Goal: Task Accomplishment & Management: Manage account settings

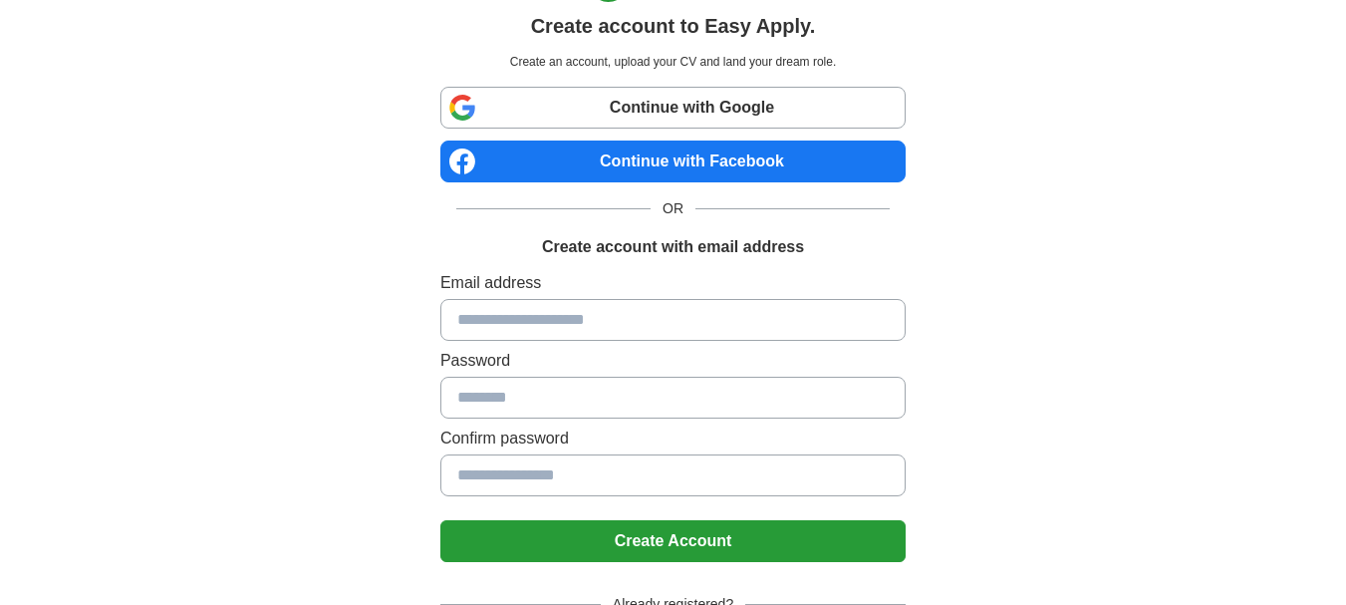
scroll to position [100, 0]
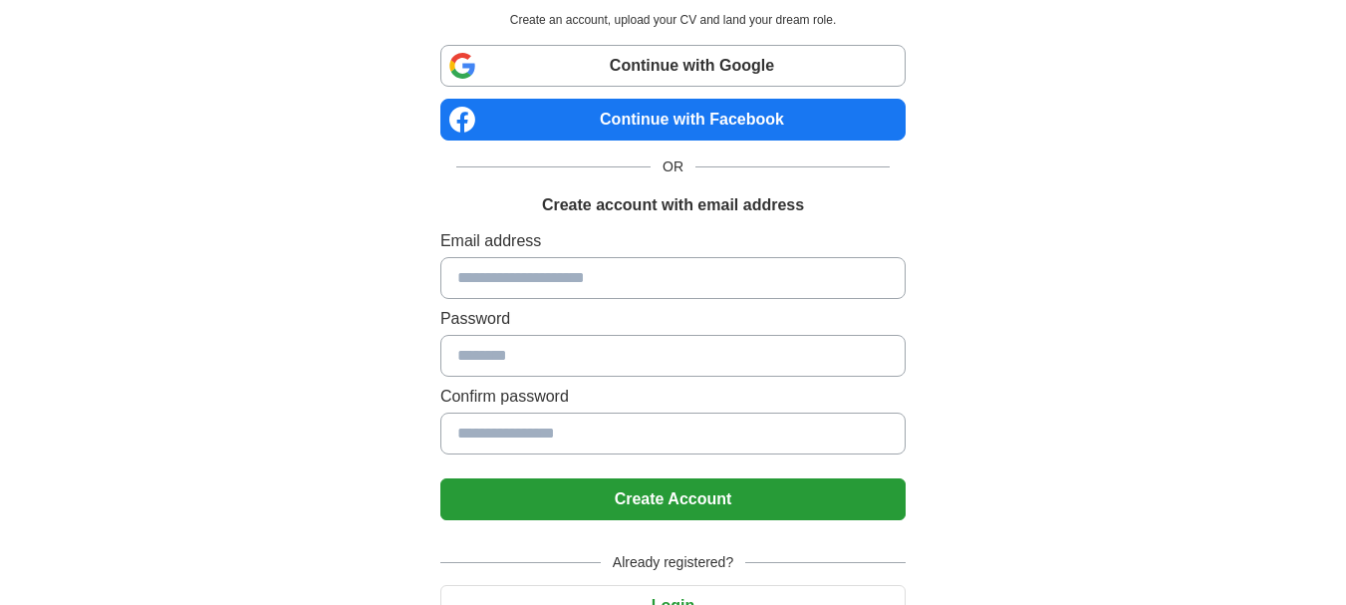
click at [779, 273] on input at bounding box center [672, 278] width 465 height 42
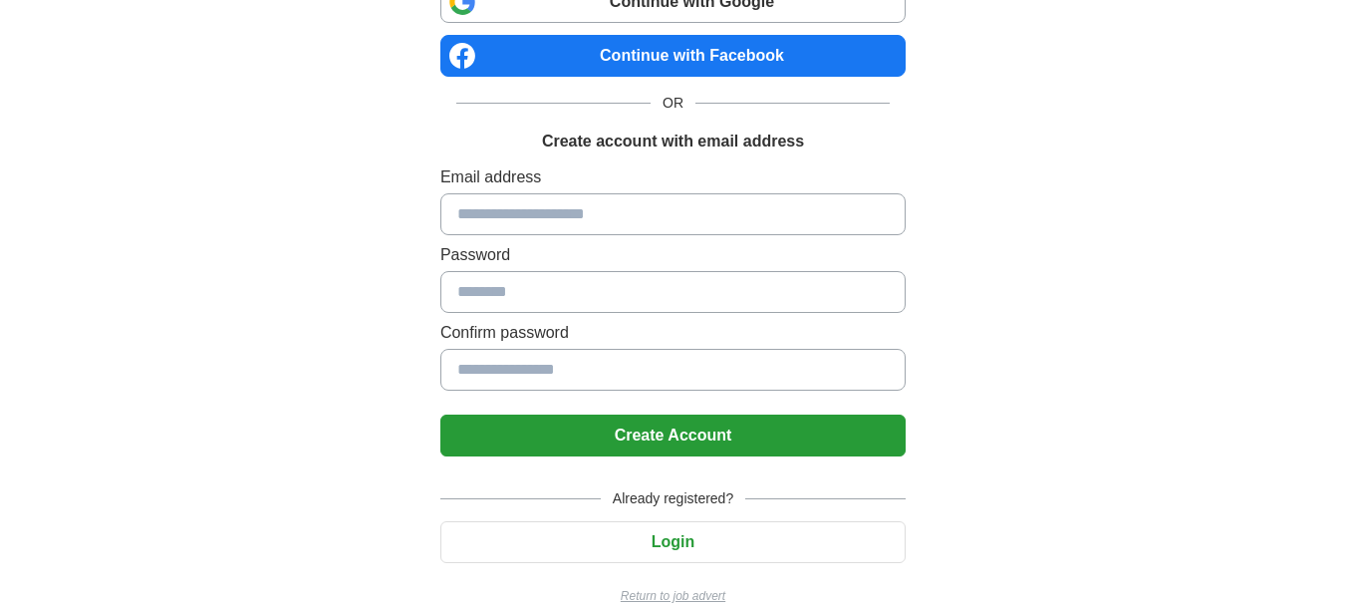
scroll to position [195, 0]
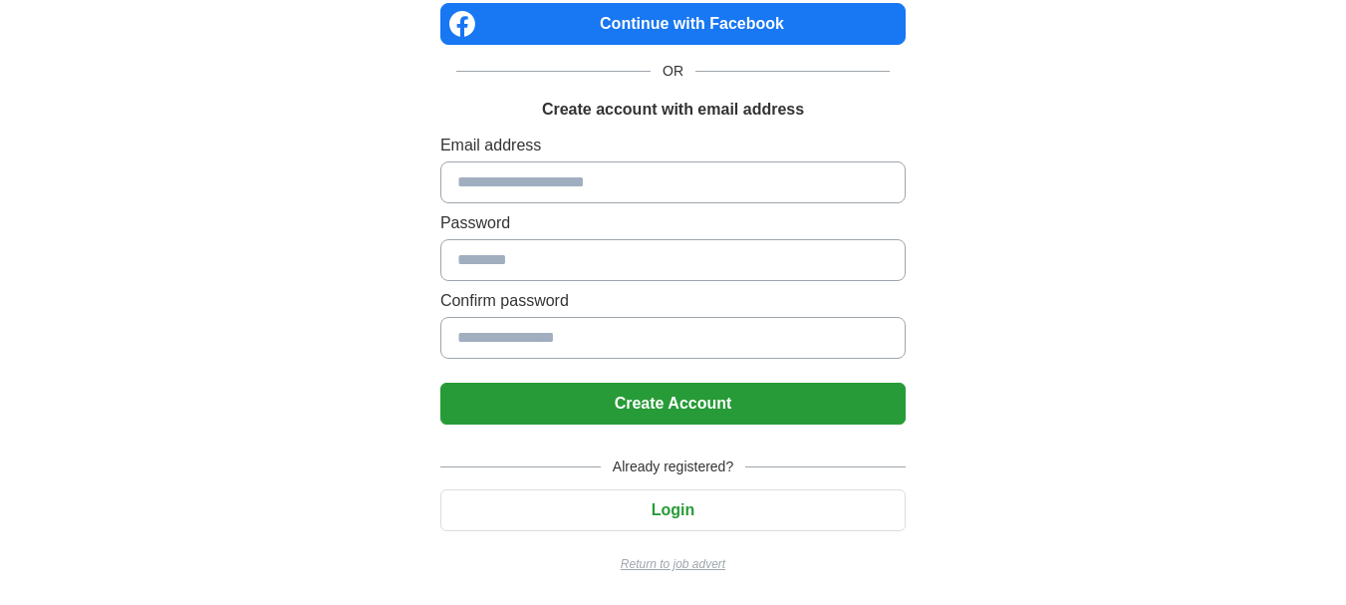
click at [675, 507] on button "Login" at bounding box center [672, 510] width 465 height 42
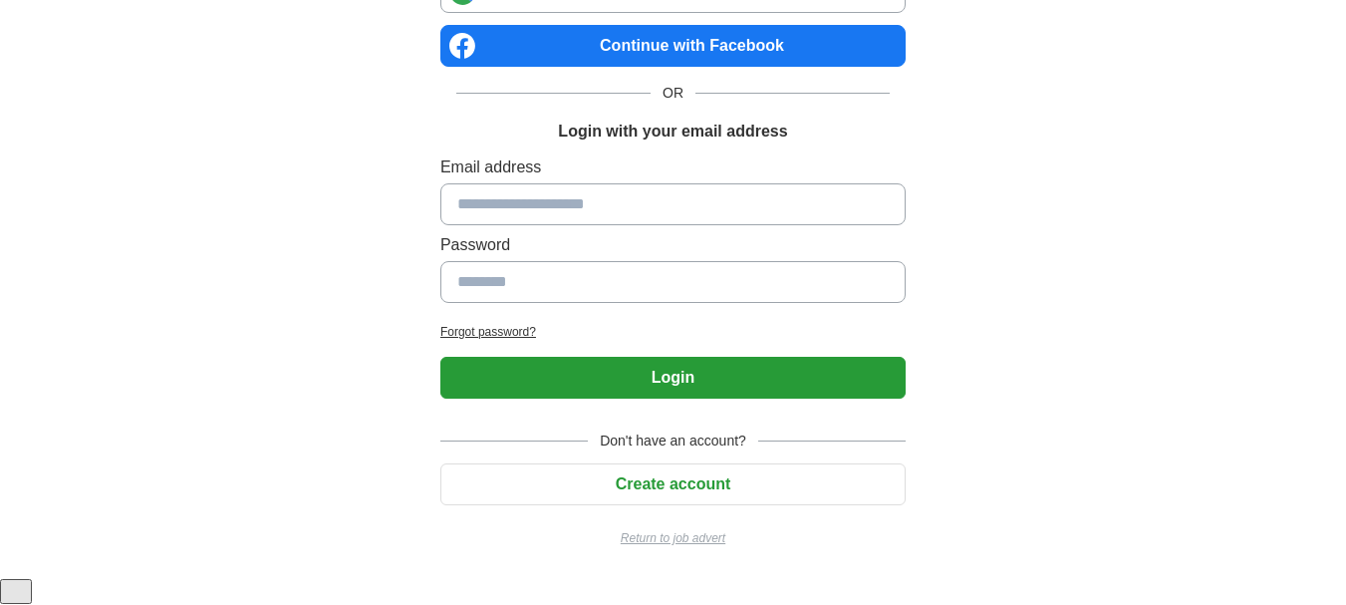
scroll to position [147, 0]
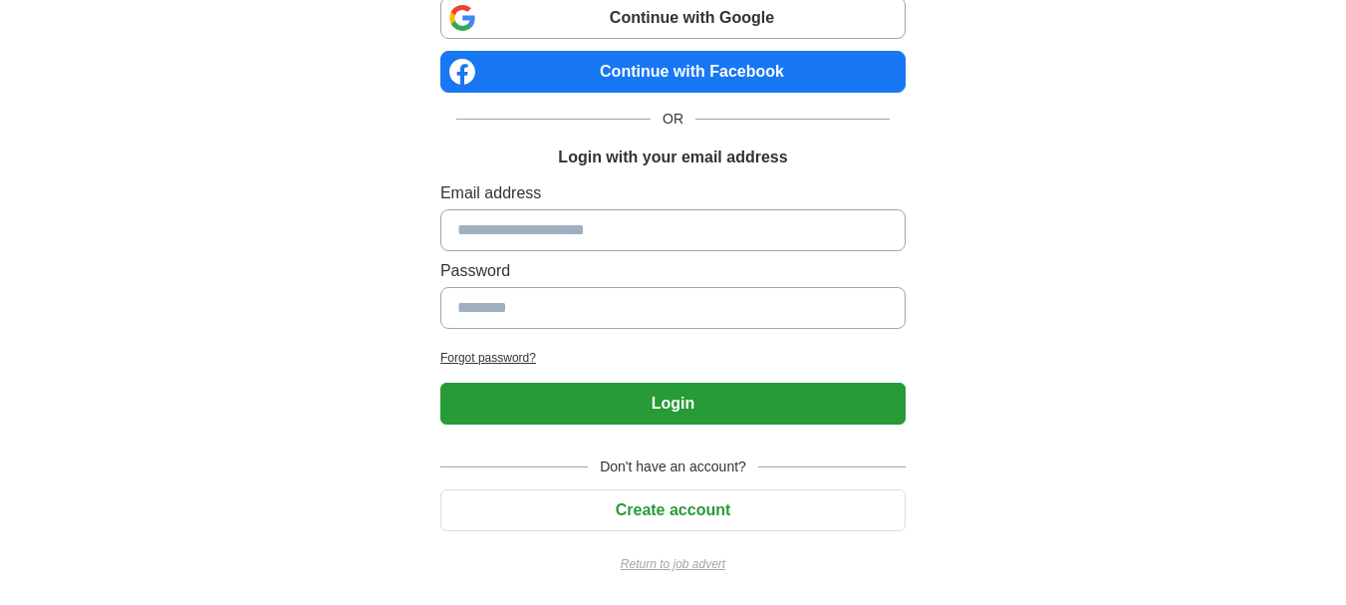
click at [763, 235] on input at bounding box center [672, 230] width 465 height 42
type input "**********"
click at [746, 307] on input at bounding box center [672, 308] width 465 height 42
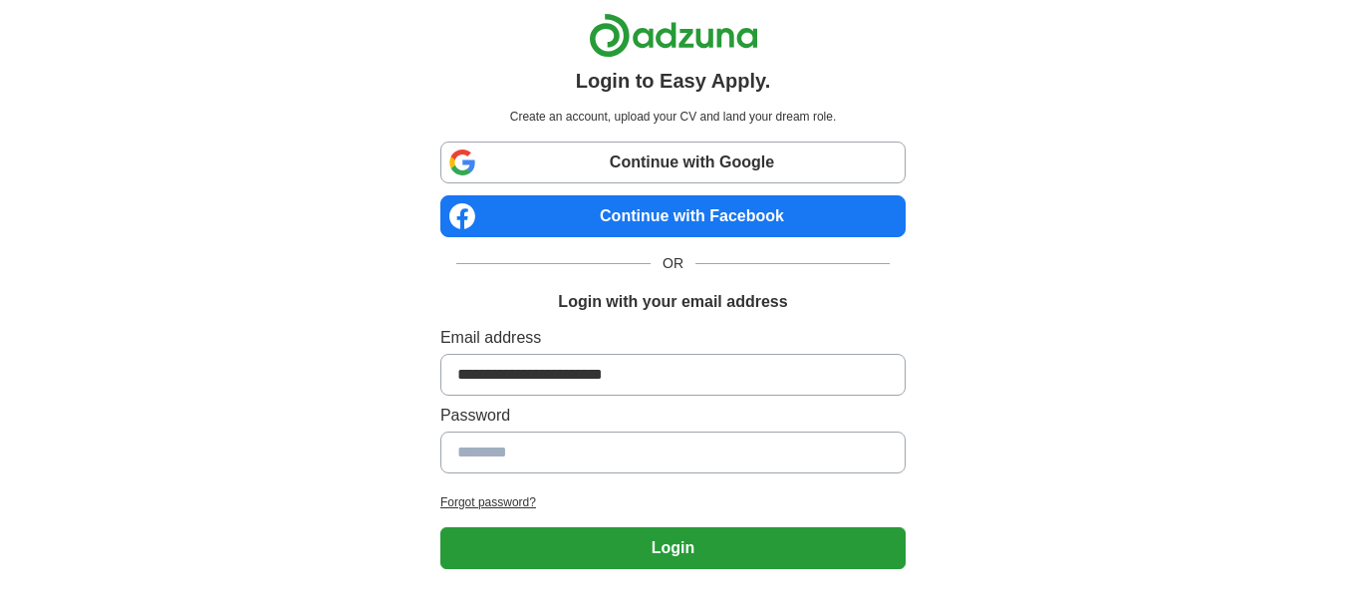
scroll to position [0, 0]
